Goal: Task Accomplishment & Management: Use online tool/utility

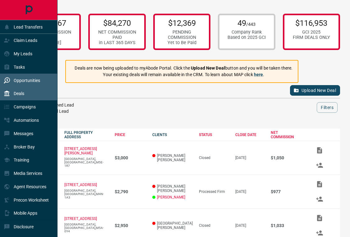
click at [29, 83] on div "Opportunities" at bounding box center [22, 80] width 36 height 10
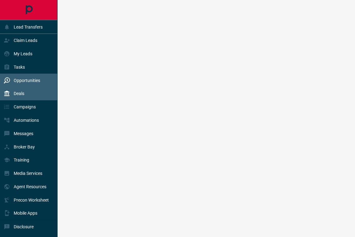
click at [26, 87] on div "Deals" at bounding box center [29, 93] width 58 height 13
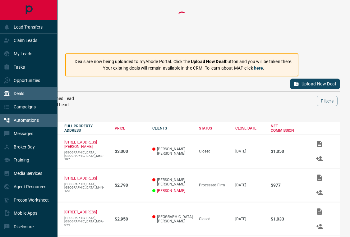
scroll to position [2, 0]
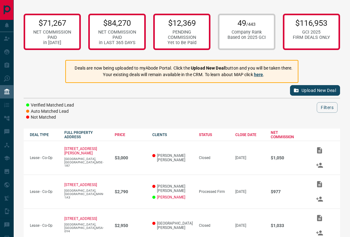
click at [263, 72] on link "here" at bounding box center [258, 74] width 9 height 5
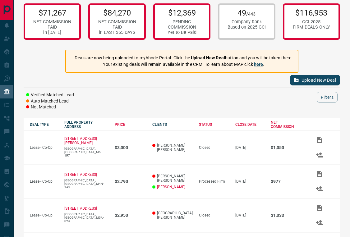
scroll to position [17, 0]
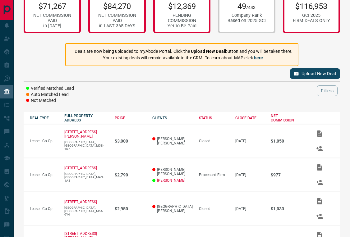
click at [214, 49] on strong "Upload New Deal" at bounding box center [208, 51] width 34 height 5
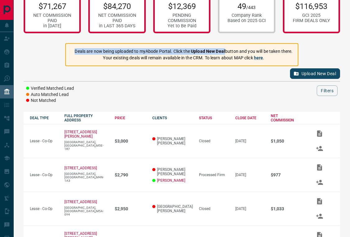
click at [214, 49] on strong "Upload New Deal" at bounding box center [208, 51] width 34 height 5
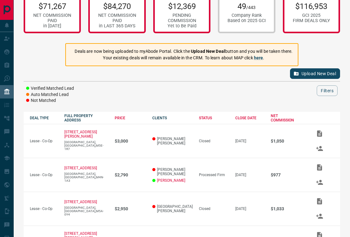
click at [240, 86] on div at bounding box center [201, 91] width 232 height 11
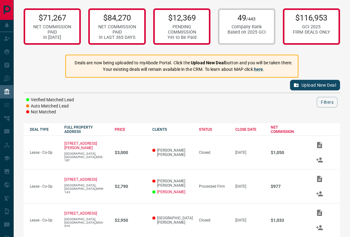
scroll to position [0, 0]
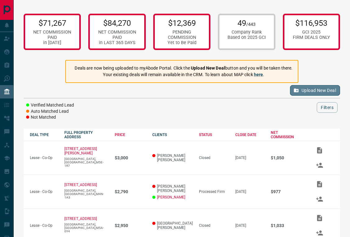
click at [305, 87] on link "Upload New Deal" at bounding box center [315, 90] width 50 height 11
